Goal: Task Accomplishment & Management: Use online tool/utility

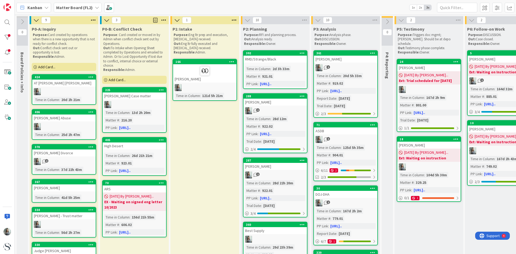
click at [48, 65] on span "Add Card..." at bounding box center [46, 66] width 17 height 5
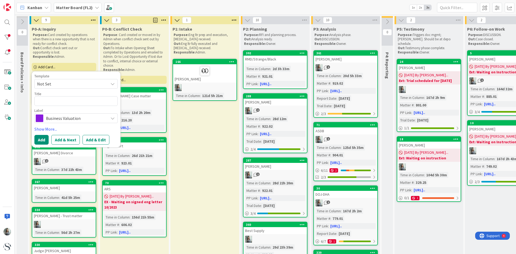
click at [45, 99] on textarea at bounding box center [75, 101] width 83 height 10
type textarea "x"
type textarea "R"
type textarea "x"
type textarea "Ra"
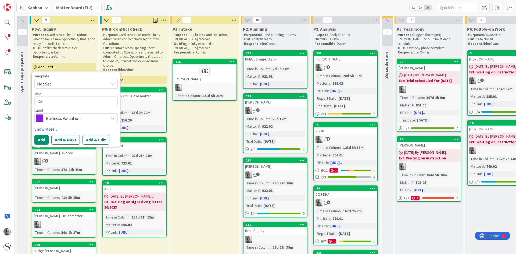
type textarea "x"
type textarea "Rac"
type textarea "x"
type textarea "Rach"
type textarea "x"
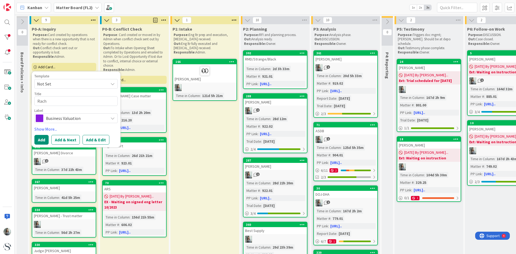
type textarea "Rache"
type textarea "x"
type textarea "[PERSON_NAME]"
type textarea "x"
type textarea "[PERSON_NAME]"
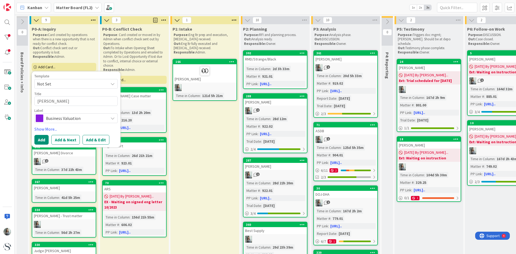
type textarea "x"
type textarea "Rachel B"
type textarea "x"
type textarea "Rachel Ba"
type textarea "x"
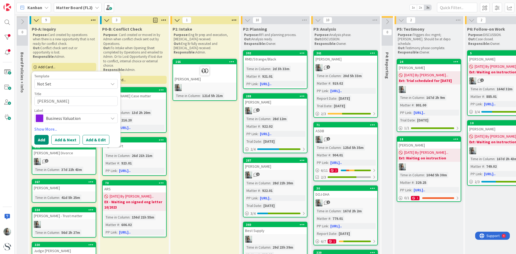
type textarea "Rachel Bar"
type textarea "x"
type textarea "Rachel Barl"
type textarea "x"
type textarea "Rachel Barlo"
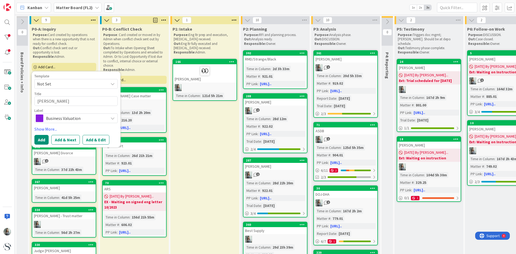
type textarea "x"
type textarea "Rachel Barlot"
type textarea "x"
type textarea "Rachel Barlott"
type textarea "x"
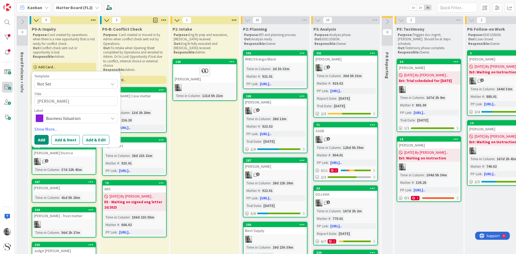
type textarea "Rachel Barlotta"
click at [85, 101] on textarea "Rachel Barlotta" at bounding box center [75, 101] width 83 height 10
type textarea "x"
type textarea "Rachel Barlotta"
type textarea "x"
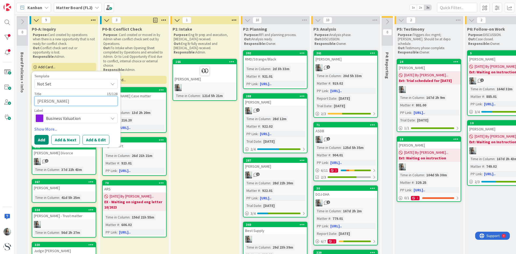
type textarea "Rachel Barlotta -"
type textarea "x"
type textarea "Rachel Barlotta -"
type textarea "x"
type textarea "Rachel Barlotta - c"
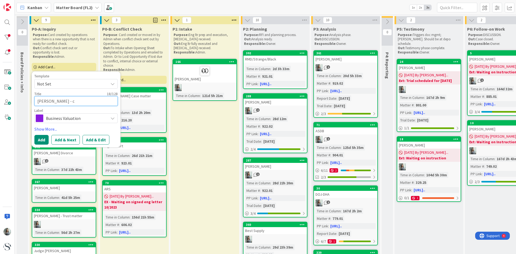
type textarea "x"
type textarea "Rachel Barlotta - ce"
type textarea "x"
type textarea "Rachel Barlotta - cel"
type textarea "x"
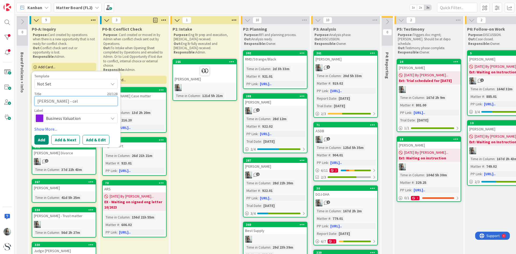
type textarea "Rachel Barlotta - cell"
type textarea "x"
type textarea "Rachel Barlotta - cell"
type textarea "x"
type textarea "Rachel Barlotta - cell p"
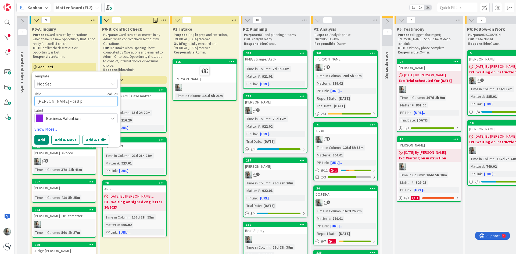
type textarea "x"
type textarea "Rachel Barlotta - cell ph"
type textarea "x"
type textarea "Rachel Barlotta - cell pho"
type textarea "x"
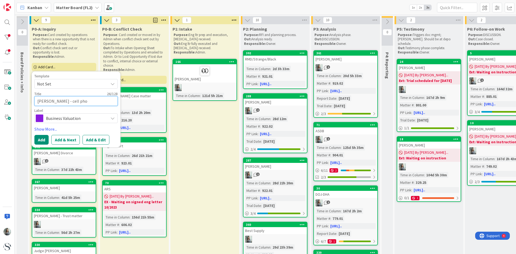
type textarea "Rachel Barlotta - cell phon"
type textarea "x"
type textarea "Rachel Barlotta - cell phone"
type textarea "x"
type textarea "Rachel Barlotta - cell phone"
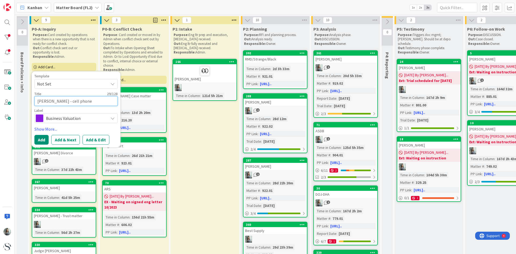
type textarea "x"
type textarea "Rachel Barlotta - cell phone c"
type textarea "x"
type textarea "Rachel Barlotta - cell phone ca"
type textarea "x"
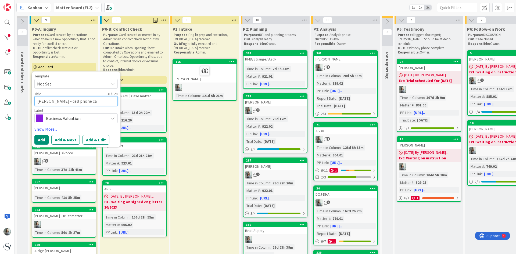
type textarea "Rachel Barlotta - cell phone cas"
type textarea "x"
type textarea "Rachel Barlotta - cell phone case"
click at [79, 117] on span "Business Valuation" at bounding box center [76, 118] width 60 height 8
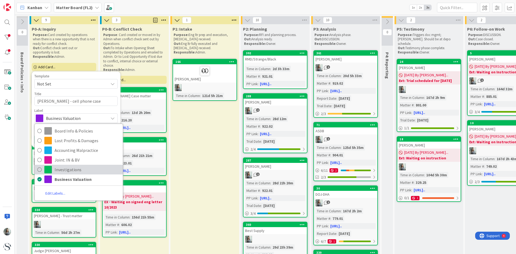
click at [38, 168] on icon at bounding box center [39, 169] width 4 height 8
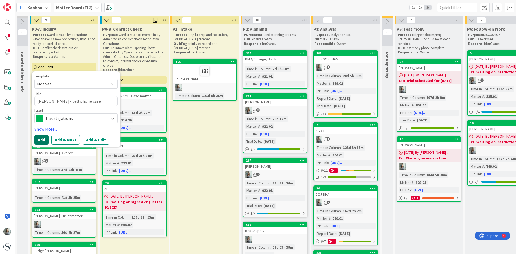
click at [44, 136] on button "Add" at bounding box center [41, 140] width 14 height 10
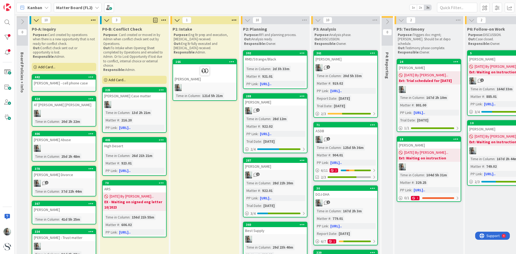
click at [60, 82] on div "Rachel Barlotta - cell phone case" at bounding box center [63, 83] width 63 height 7
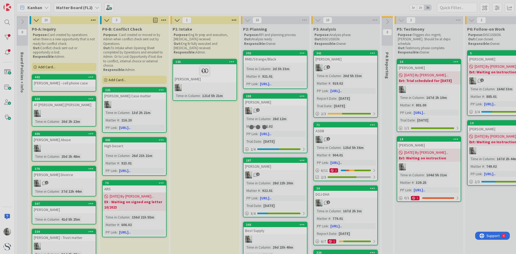
click at [60, 82] on div at bounding box center [258, 127] width 516 height 254
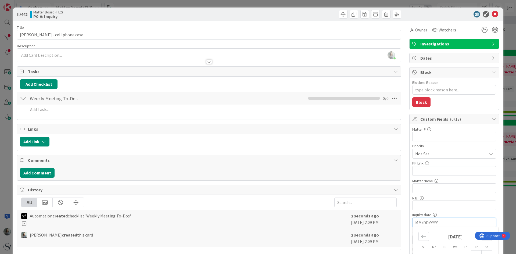
click at [433, 224] on input "MM/DD/YYYY" at bounding box center [454, 222] width 78 height 9
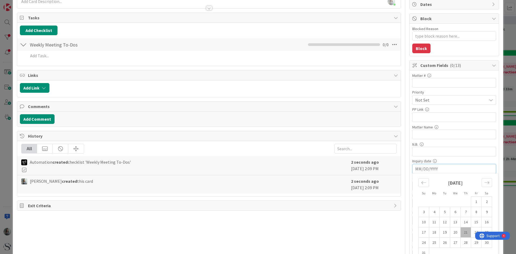
click at [463, 230] on td "21" at bounding box center [465, 232] width 10 height 10
type textarea "x"
type input "08/21/2025"
type textarea "x"
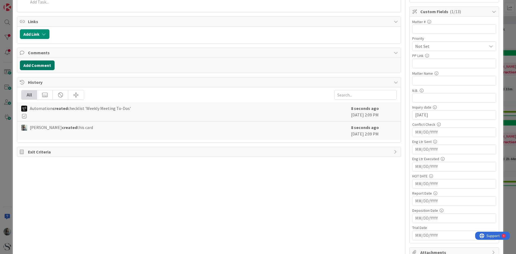
click at [34, 63] on button "Add Comment" at bounding box center [37, 65] width 35 height 10
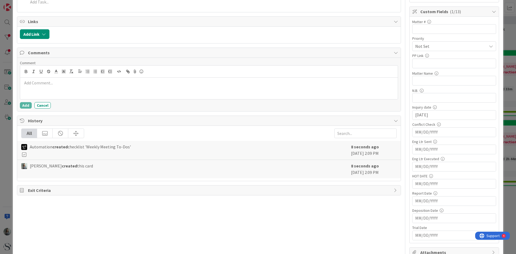
click at [40, 84] on p at bounding box center [208, 83] width 373 height 6
click at [24, 105] on button "Add" at bounding box center [26, 105] width 12 height 6
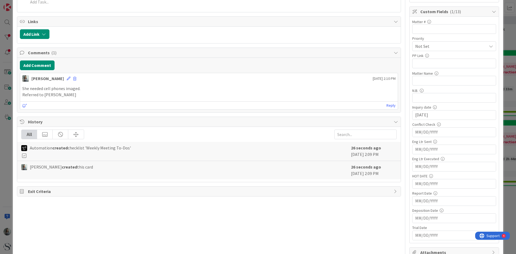
type textarea "x"
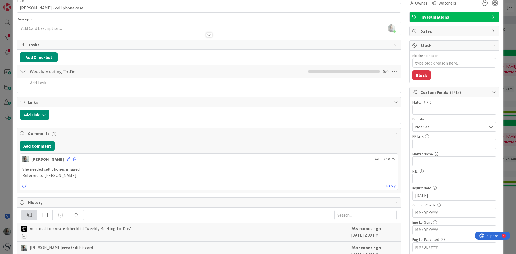
scroll to position [0, 0]
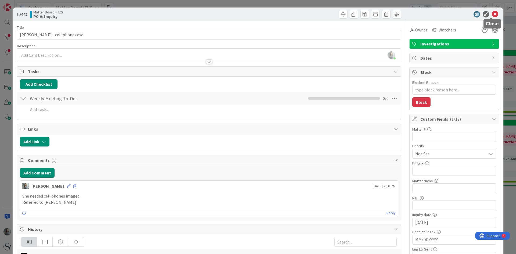
click at [492, 15] on icon at bounding box center [495, 14] width 6 height 6
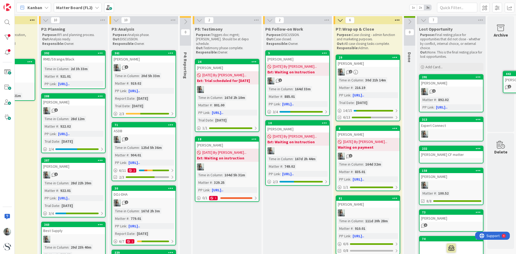
scroll to position [0, 206]
